Goal: Task Accomplishment & Management: Understand process/instructions

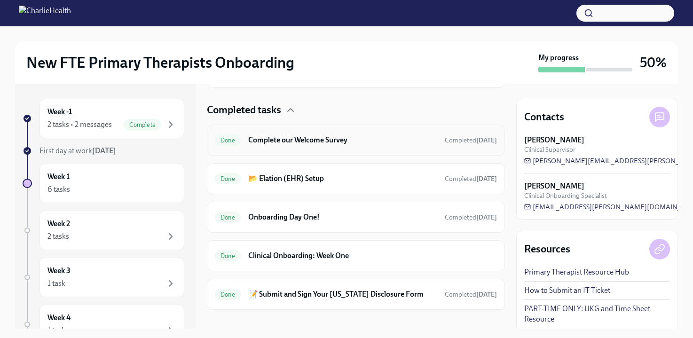
scroll to position [63, 0]
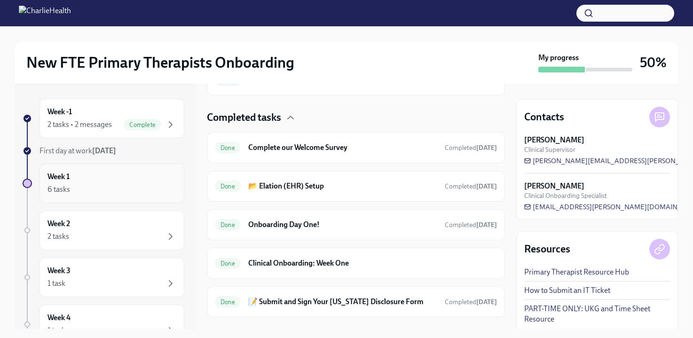
click at [69, 185] on div "6 tasks" at bounding box center [58, 189] width 23 height 10
click at [93, 224] on div "Week 2 2 tasks" at bounding box center [111, 231] width 129 height 24
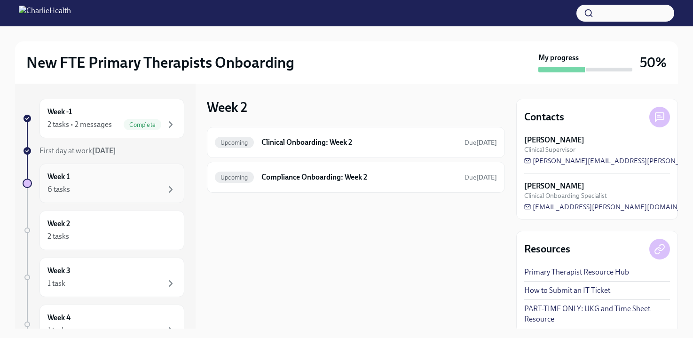
click at [87, 187] on div "6 tasks" at bounding box center [111, 189] width 129 height 11
click at [274, 184] on h4 "Completed tasks" at bounding box center [244, 180] width 74 height 14
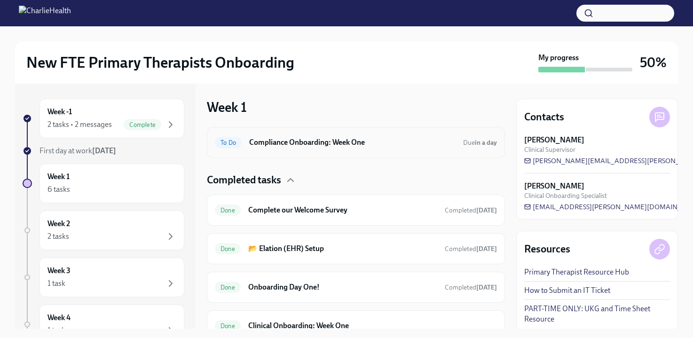
click at [302, 147] on h6 "Compliance Onboarding: Week One" at bounding box center [352, 142] width 206 height 10
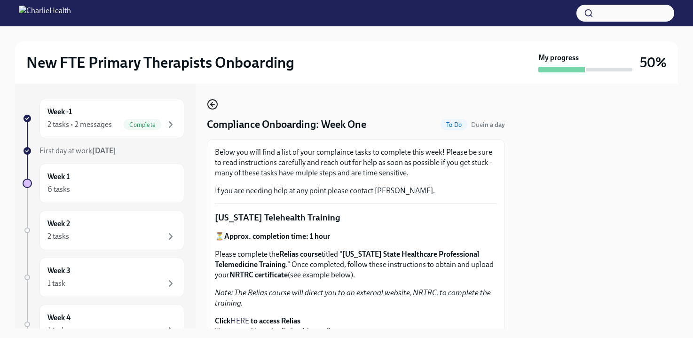
click at [214, 106] on icon "button" at bounding box center [212, 104] width 11 height 11
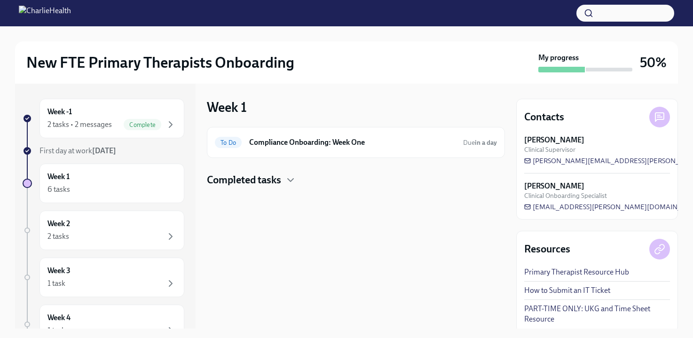
click at [261, 178] on h4 "Completed tasks" at bounding box center [244, 180] width 74 height 14
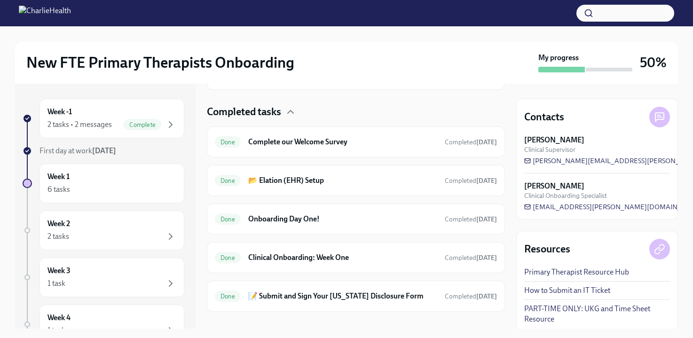
scroll to position [81, 0]
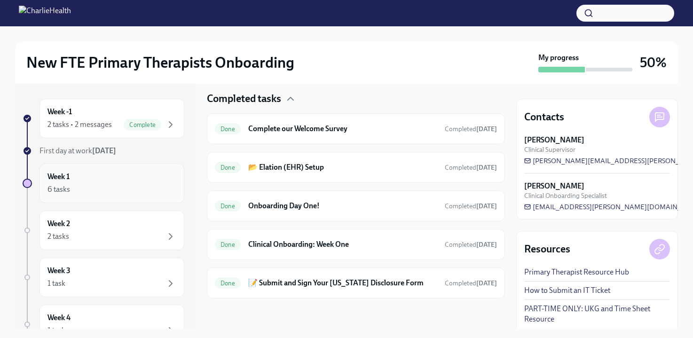
click at [146, 187] on div "6 tasks" at bounding box center [111, 189] width 129 height 11
click at [293, 208] on h6 "Onboarding Day One!" at bounding box center [342, 206] width 189 height 10
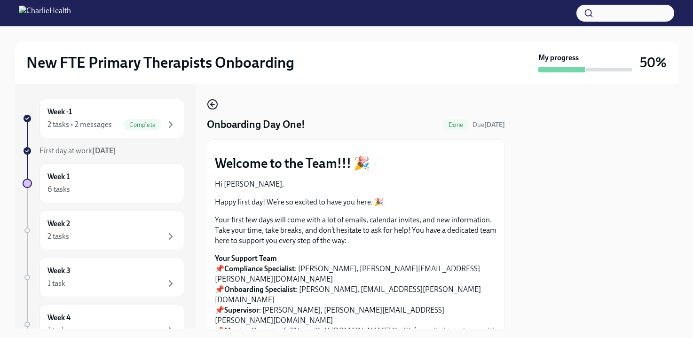
click at [212, 106] on icon "button" at bounding box center [212, 104] width 2 height 4
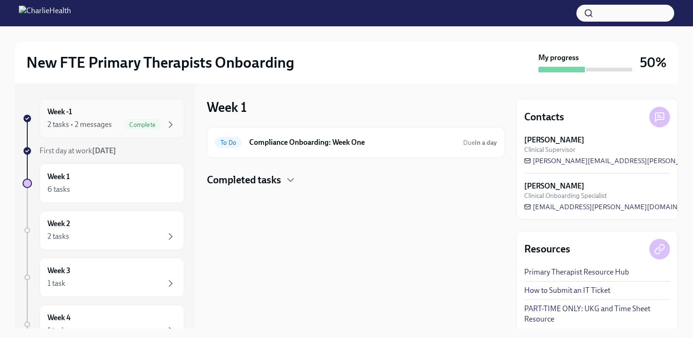
click at [133, 118] on div "Week -1 2 tasks • 2 messages Complete" at bounding box center [111, 119] width 129 height 24
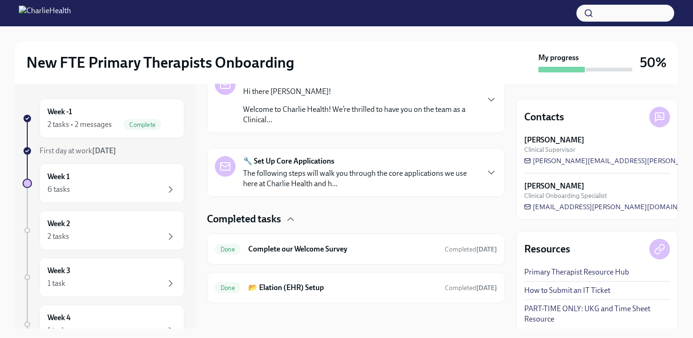
scroll to position [177, 0]
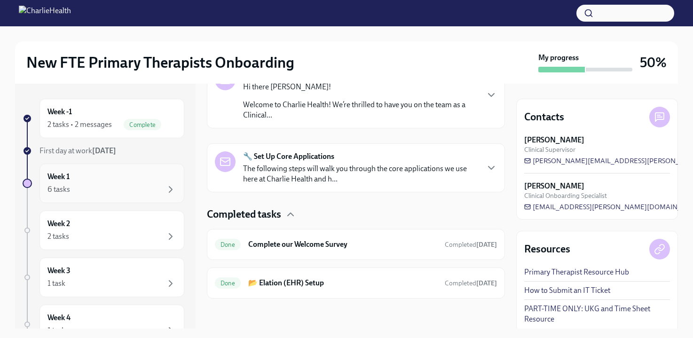
click at [143, 186] on div "6 tasks" at bounding box center [111, 189] width 129 height 11
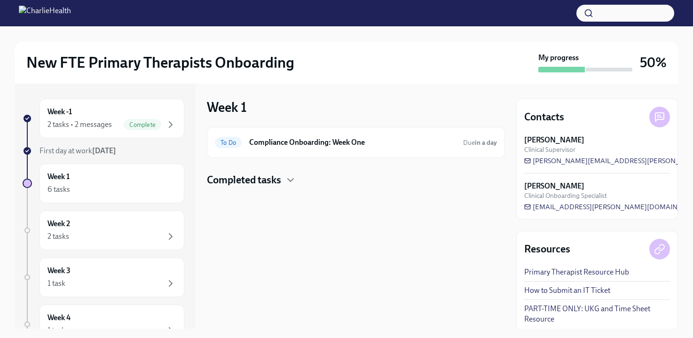
click at [283, 174] on div "Completed tasks" at bounding box center [356, 180] width 298 height 14
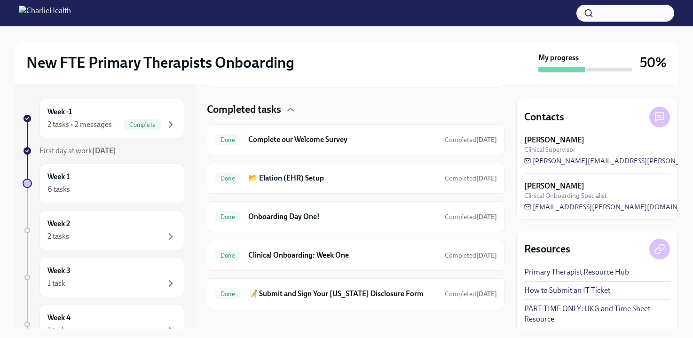
scroll to position [81, 0]
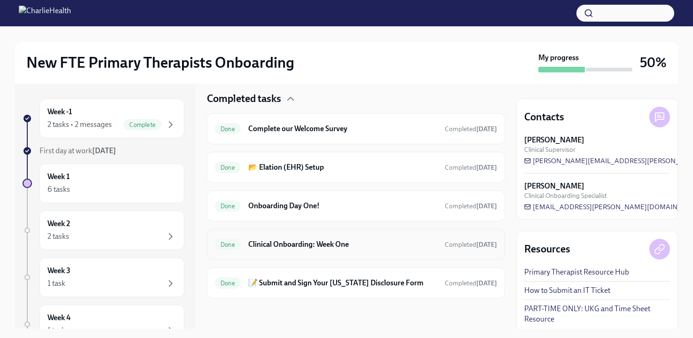
click at [289, 249] on h6 "Clinical Onboarding: Week One" at bounding box center [342, 244] width 189 height 10
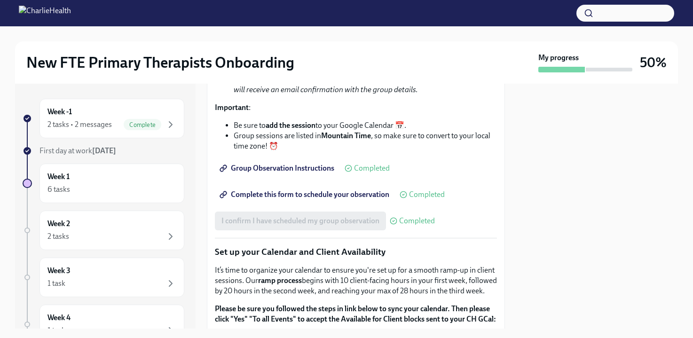
scroll to position [1304, 0]
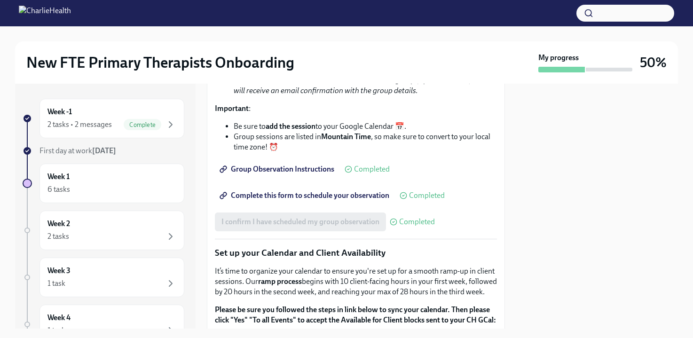
click at [291, 174] on span "Group Observation Instructions" at bounding box center [277, 169] width 113 height 9
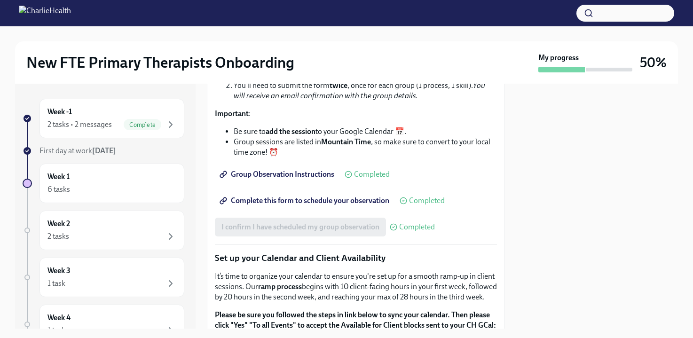
scroll to position [1293, 0]
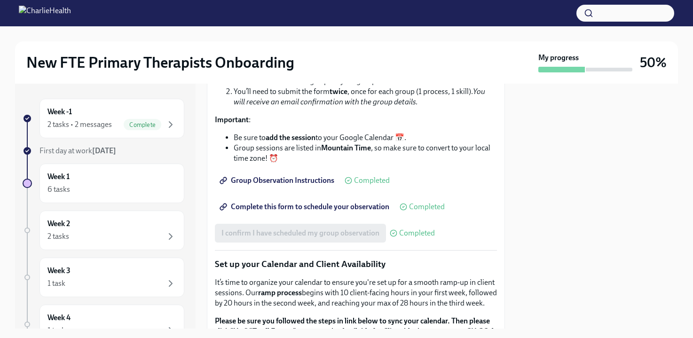
click at [309, 185] on span "Group Observation Instructions" at bounding box center [277, 180] width 113 height 9
